Goal: Navigation & Orientation: Find specific page/section

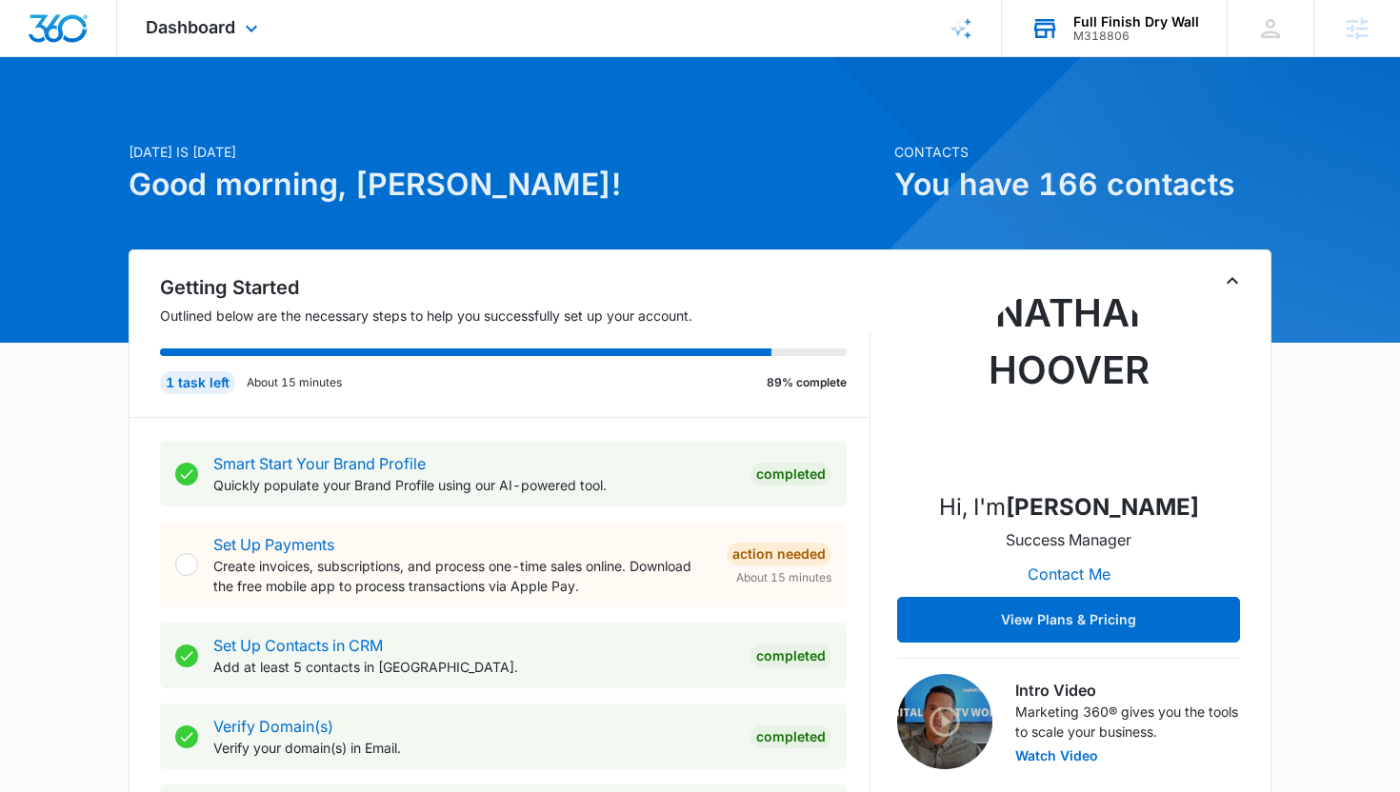
click at [1128, 16] on div "Full Finish Dry Wall" at bounding box center [1136, 21] width 126 height 15
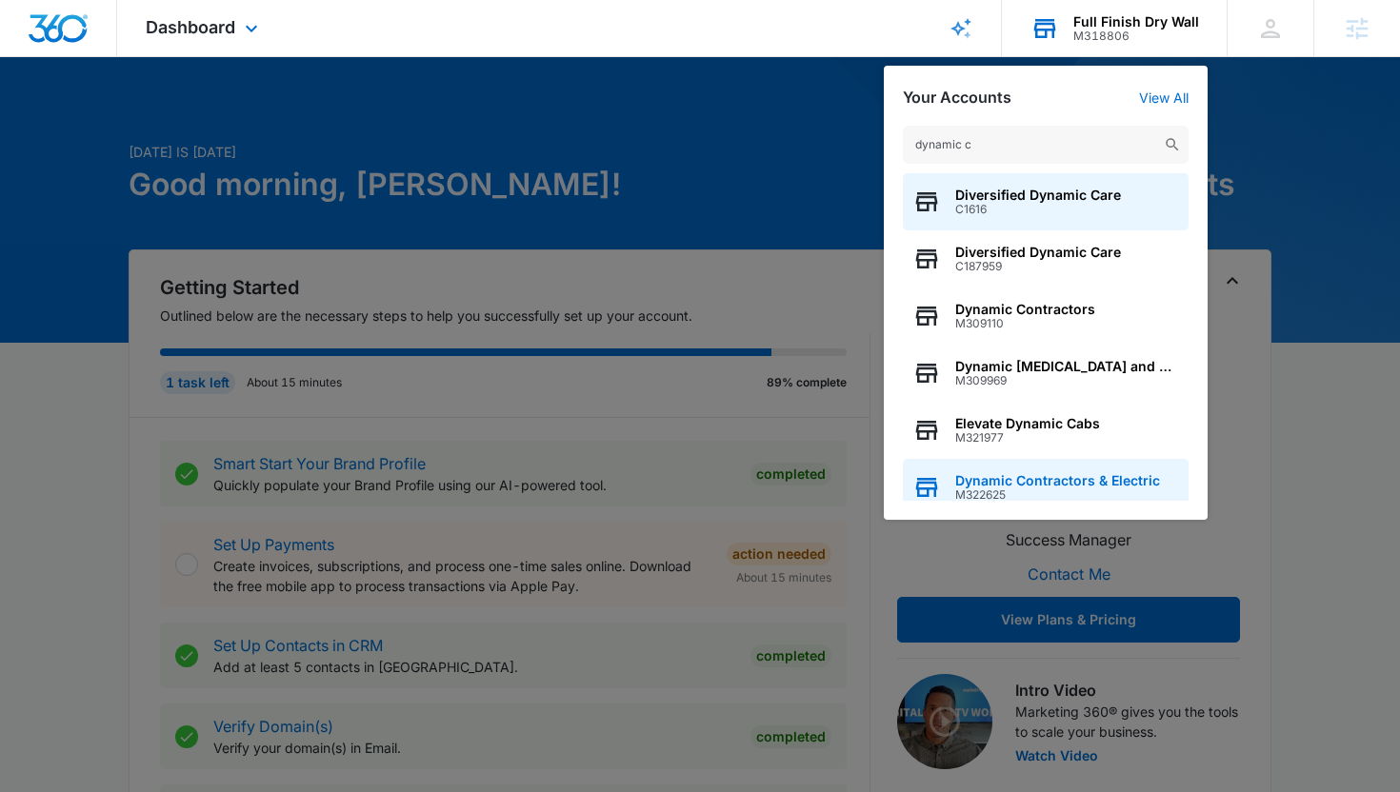
type input "dynamic c"
click at [1118, 477] on span "Dynamic Contractors & Electric" at bounding box center [1057, 480] width 205 height 15
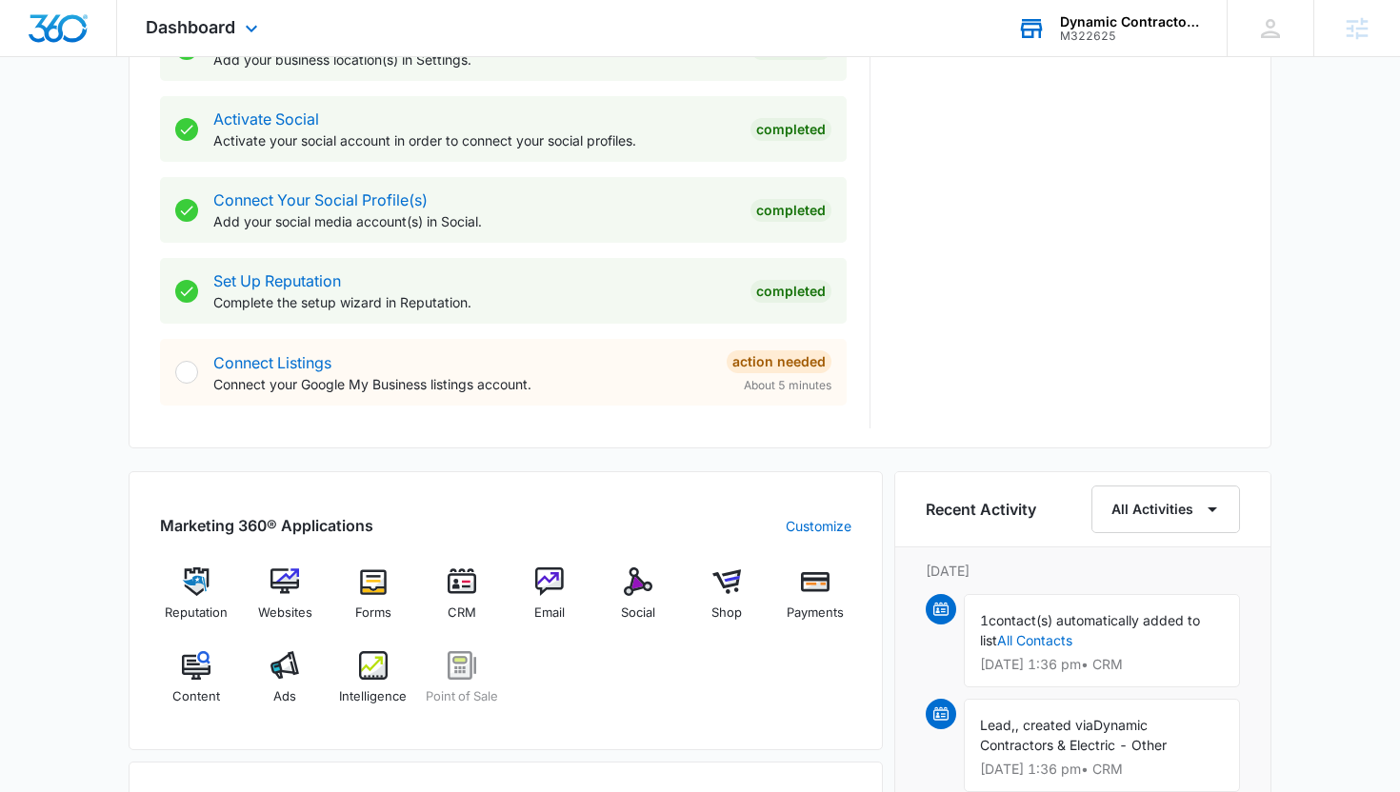
scroll to position [779, 0]
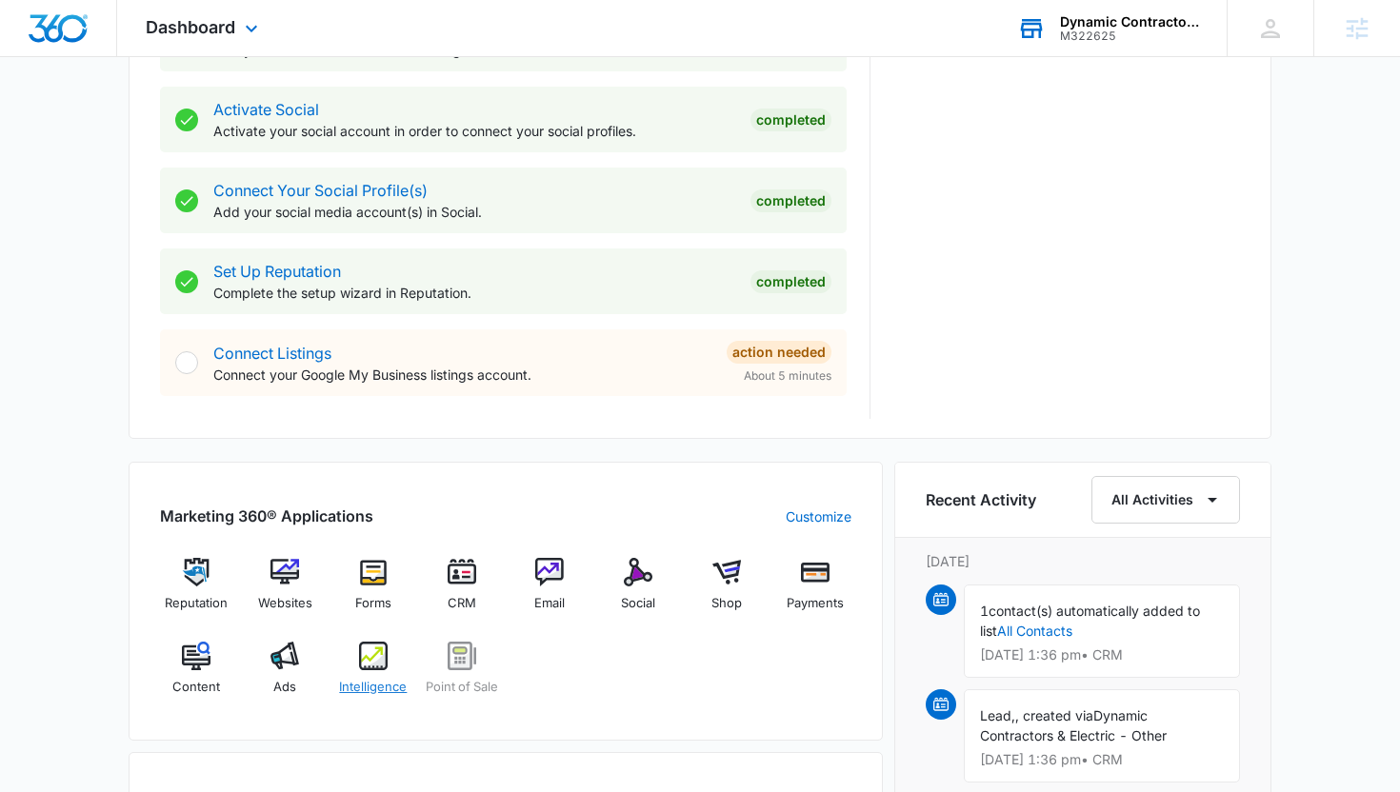
click at [372, 691] on span "Intelligence" at bounding box center [373, 687] width 68 height 19
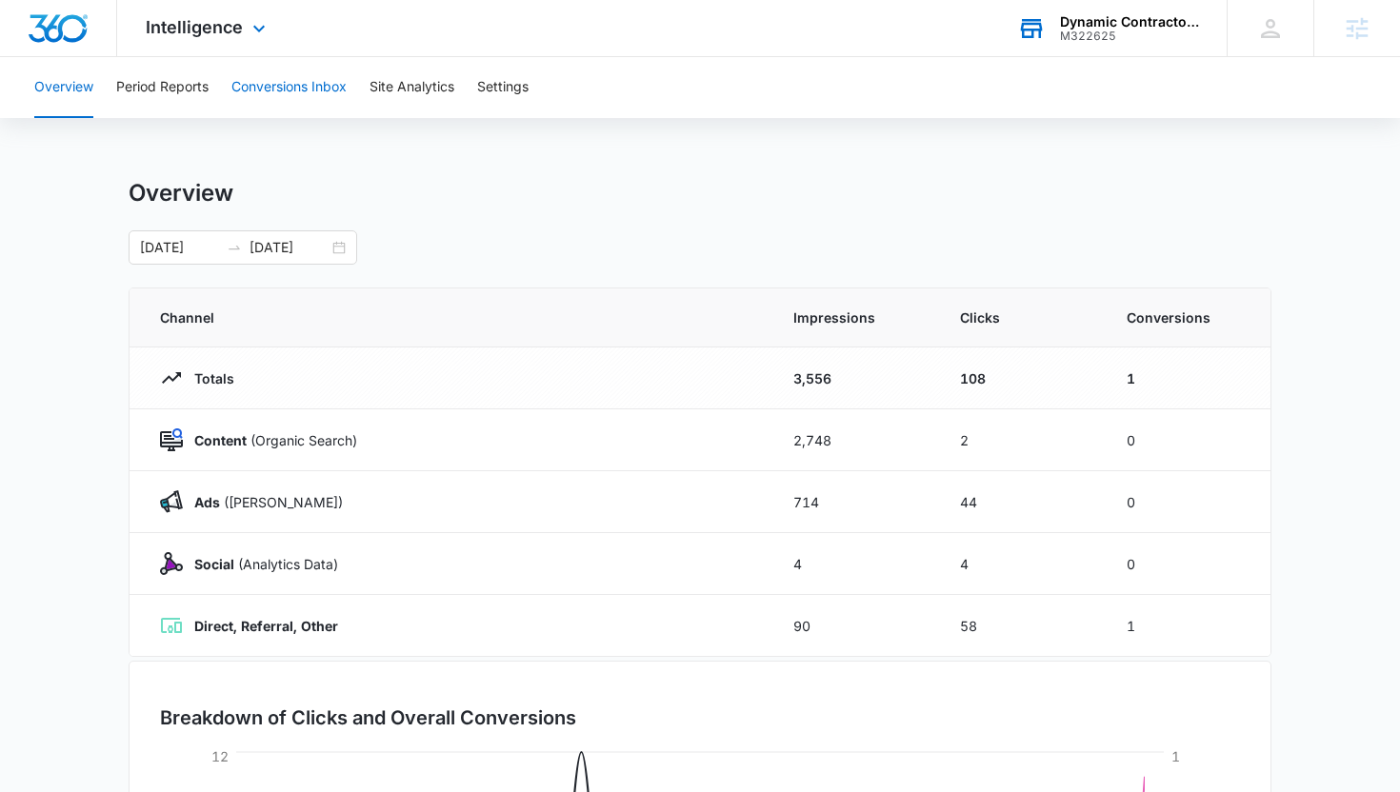
click at [233, 85] on button "Conversions Inbox" at bounding box center [288, 87] width 115 height 61
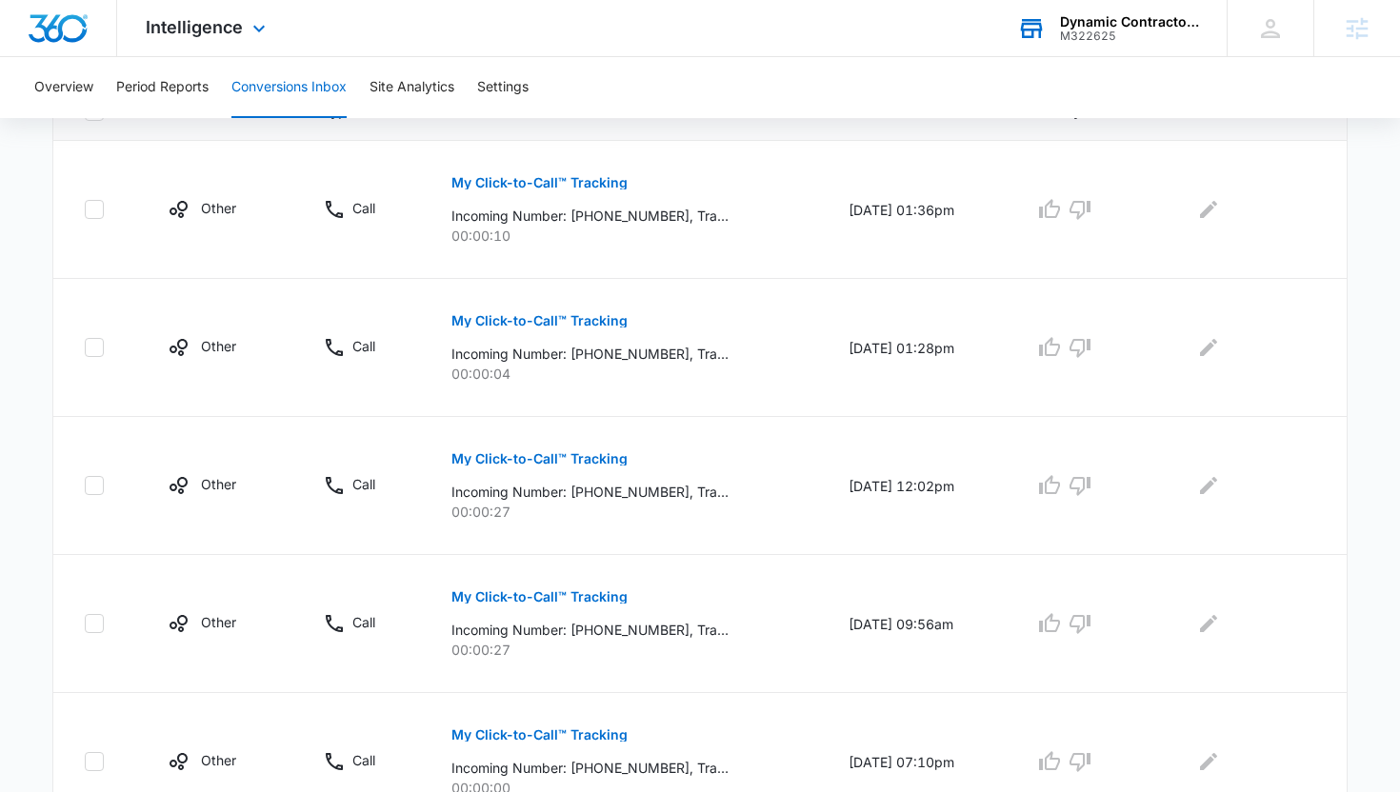
scroll to position [468, 0]
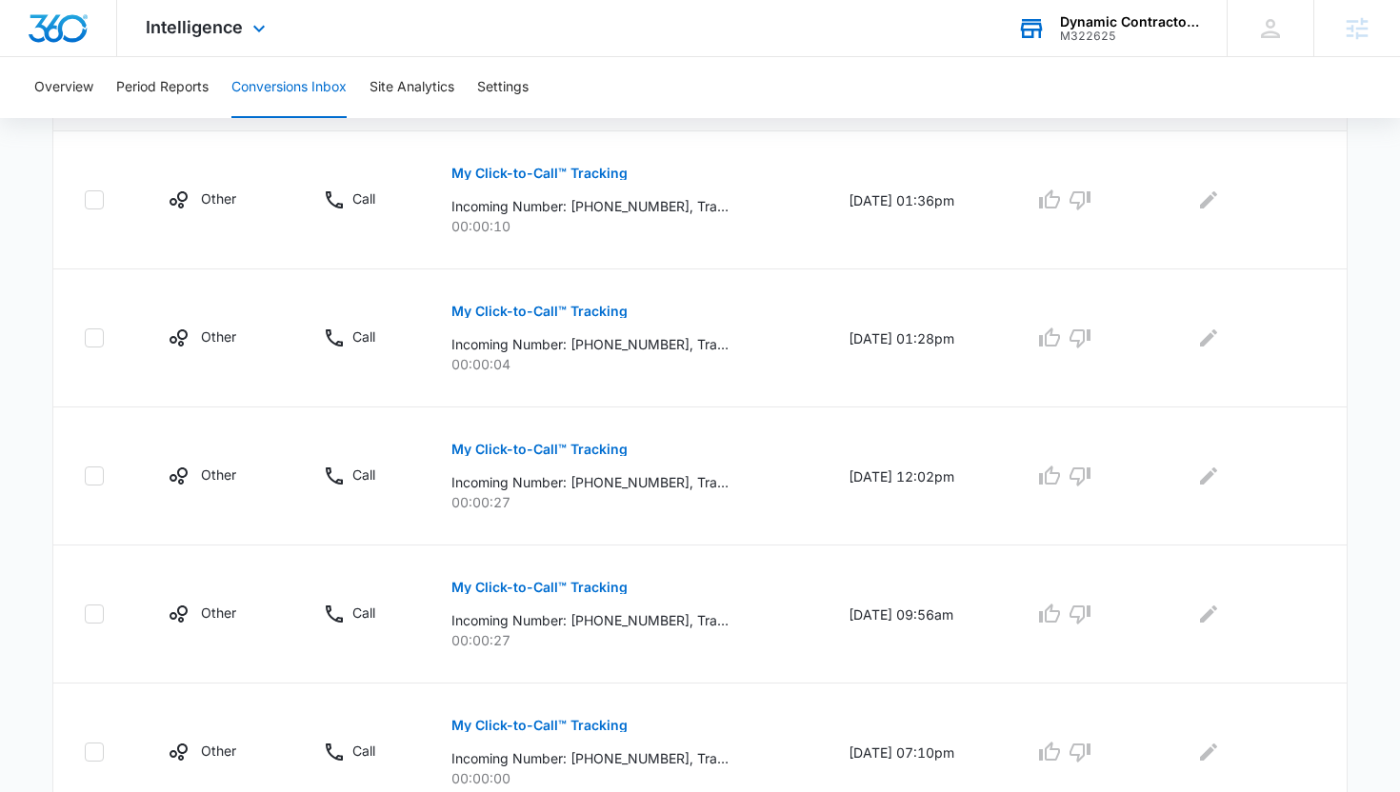
click at [251, 41] on div "Intelligence Apps Reputation Websites Forms CRM Email Social Shop Payments POS …" at bounding box center [208, 28] width 182 height 56
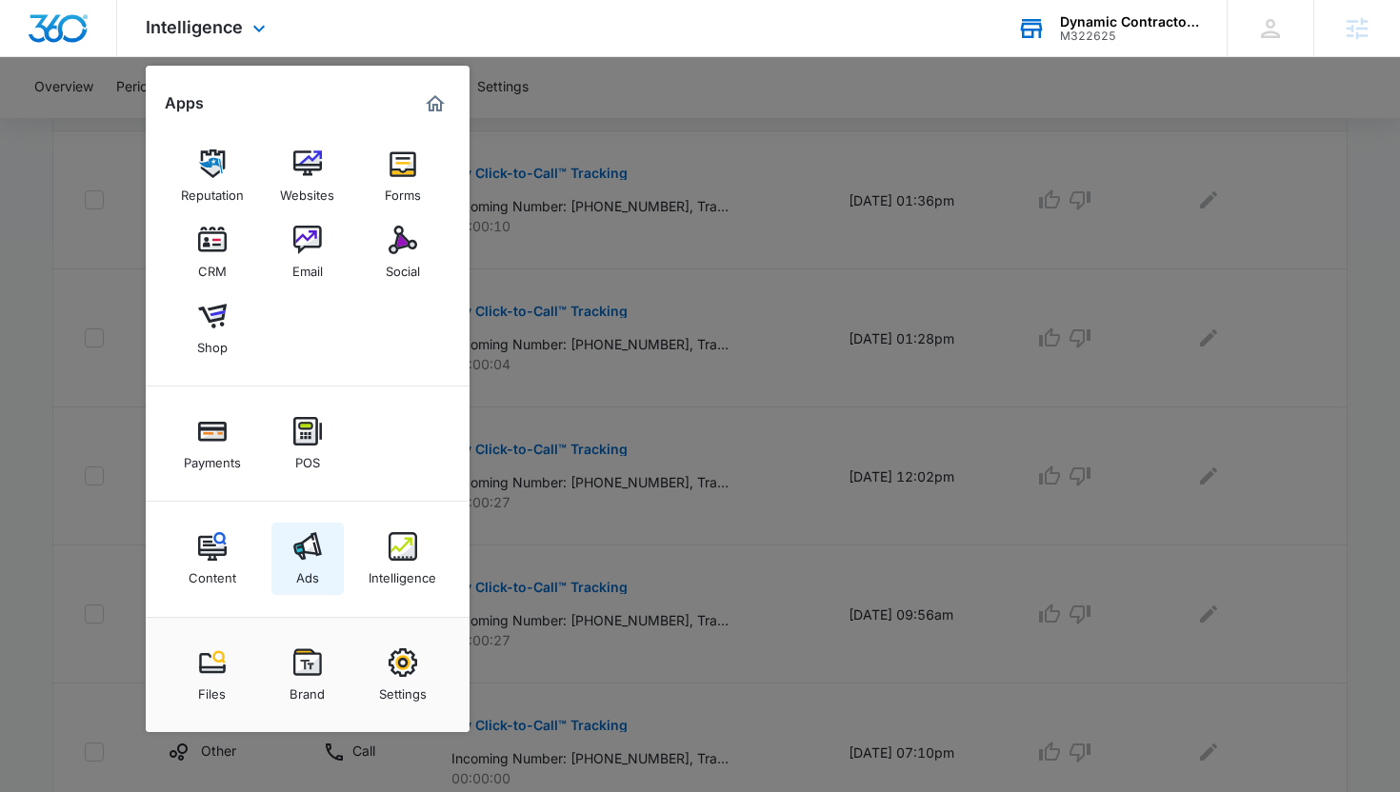
click at [297, 526] on link "Ads" at bounding box center [307, 559] width 72 height 72
